Goal: Information Seeking & Learning: Learn about a topic

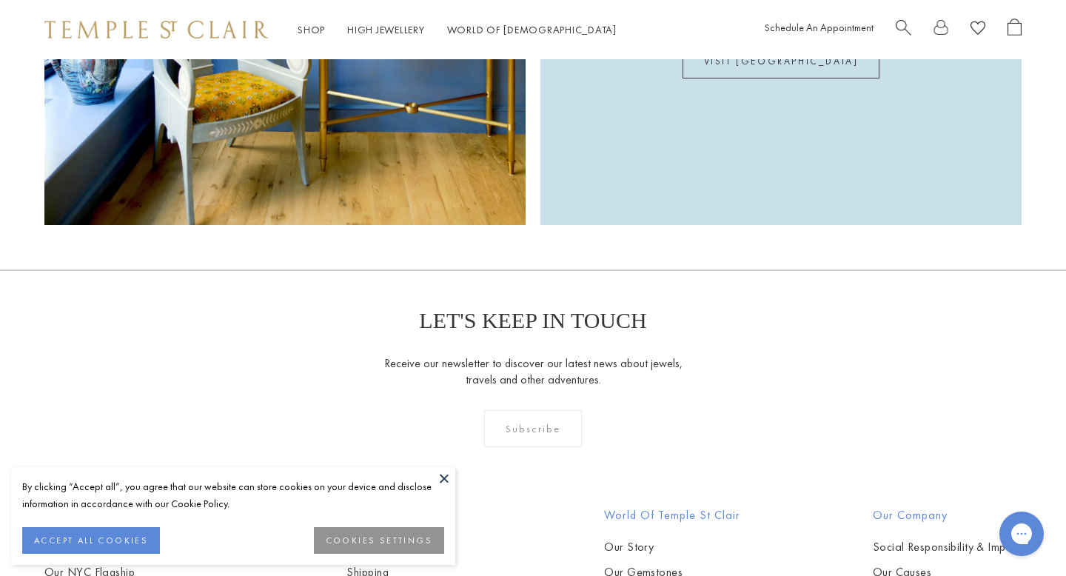
scroll to position [4033, 0]
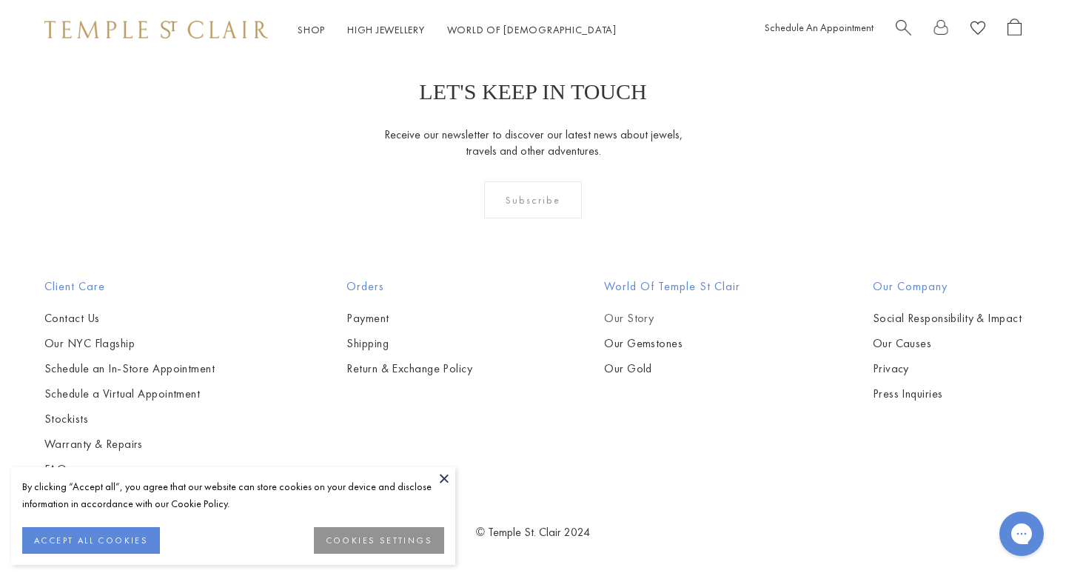
click at [651, 323] on link "Our Story" at bounding box center [672, 318] width 136 height 16
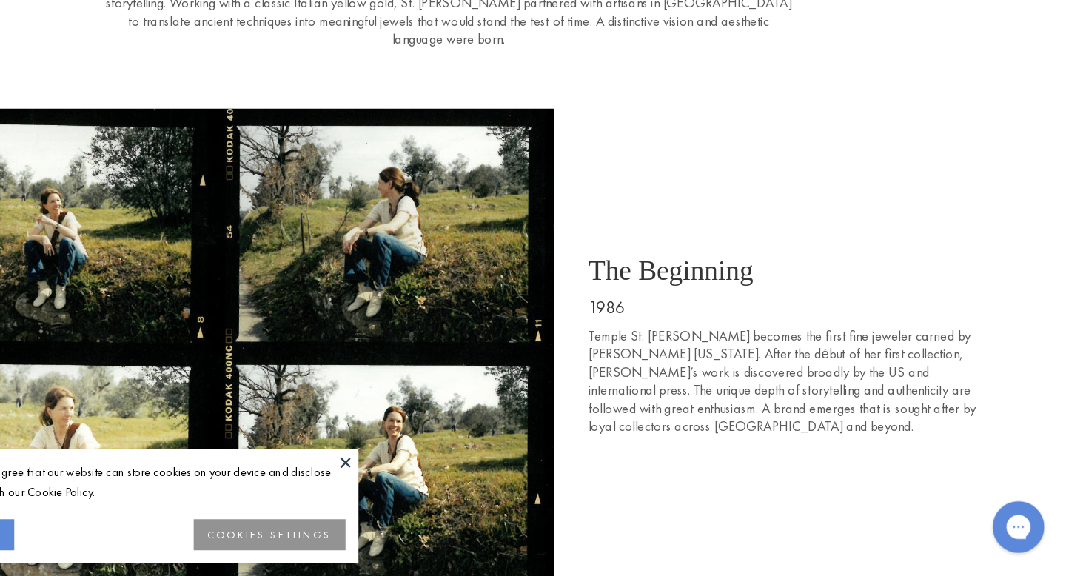
scroll to position [413, 0]
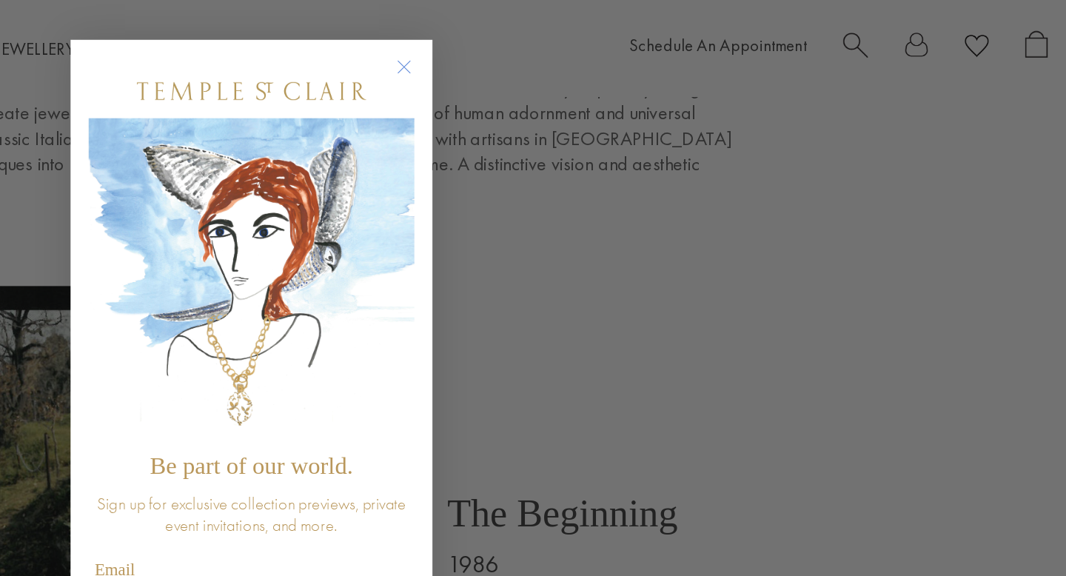
click at [625, 42] on circle "Close dialog" at bounding box center [627, 42] width 18 height 18
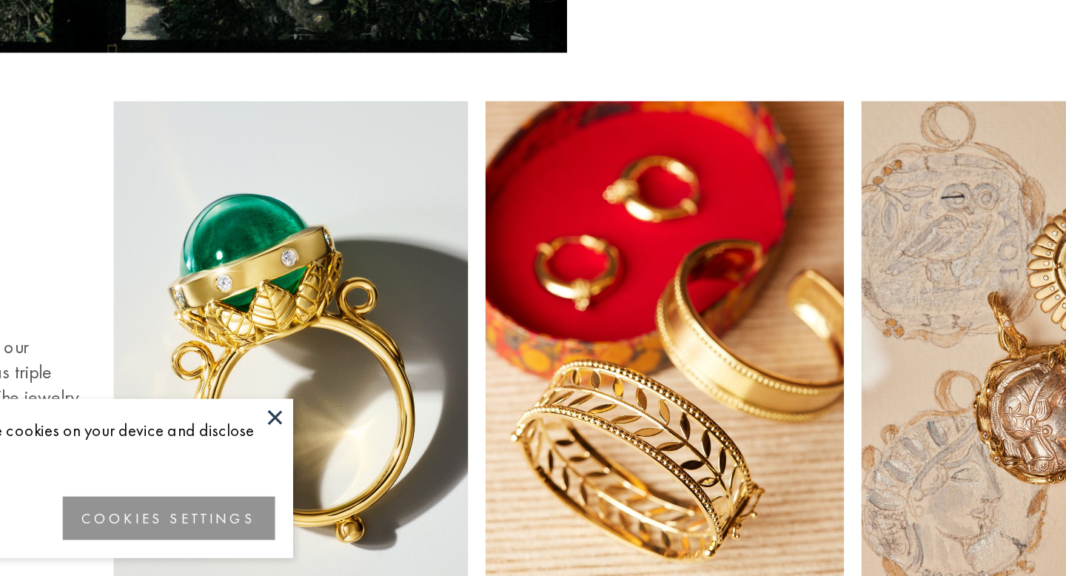
scroll to position [747, 0]
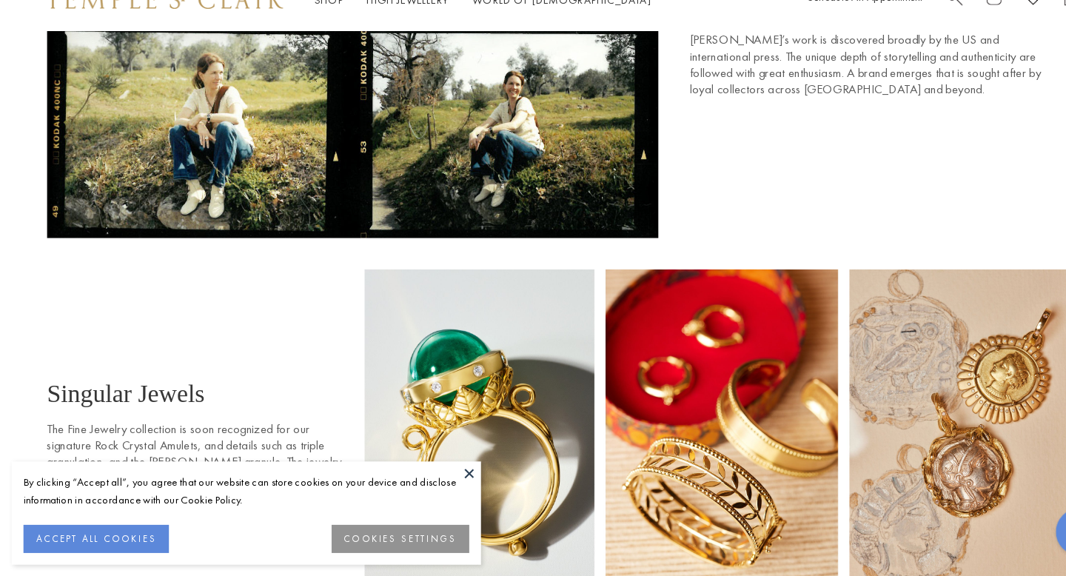
click at [437, 480] on button at bounding box center [444, 478] width 22 height 22
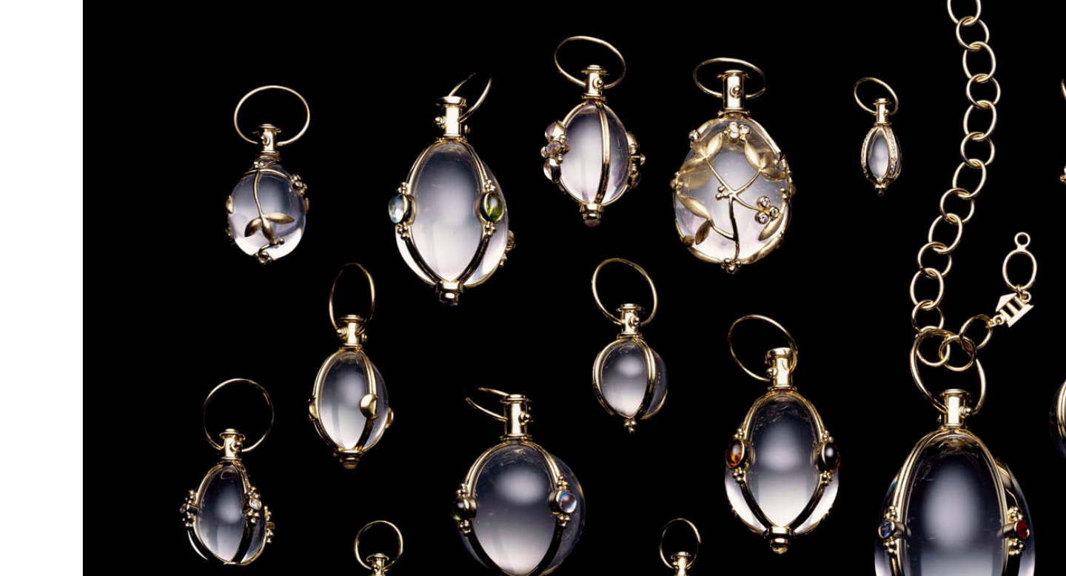
scroll to position [1306, 0]
